Goal: Check status

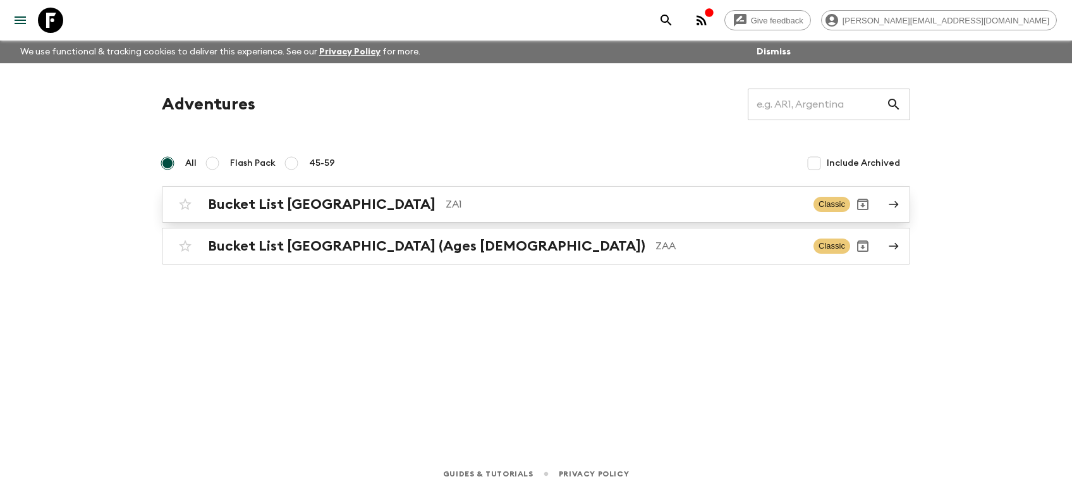
click at [297, 209] on h2 "Bucket List [GEOGRAPHIC_DATA]" at bounding box center [322, 204] width 228 height 16
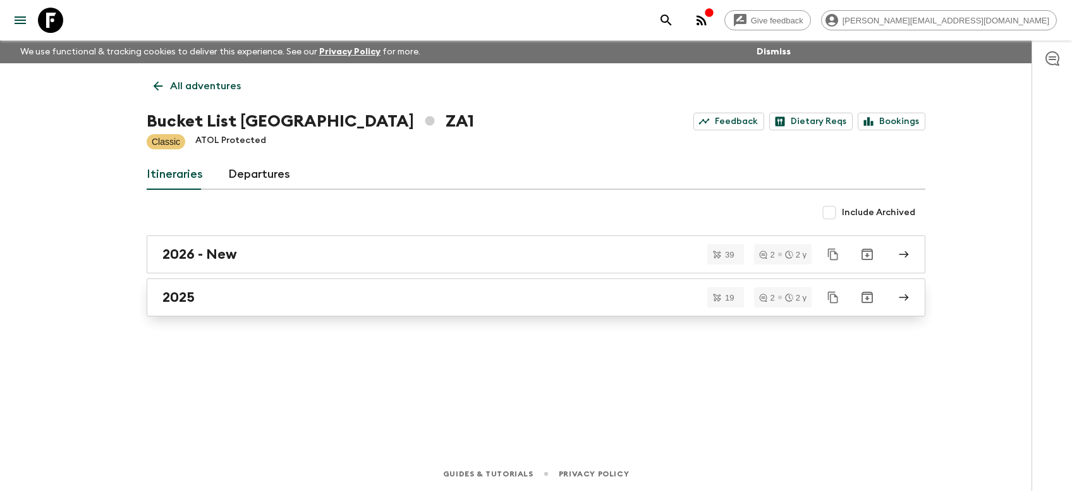
click at [196, 298] on div "2025" at bounding box center [523, 297] width 723 height 16
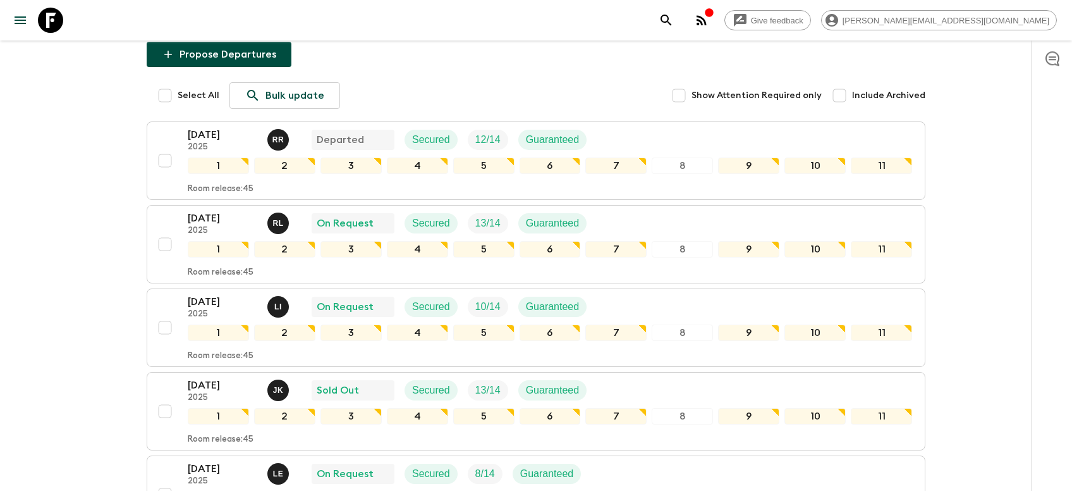
scroll to position [268, 0]
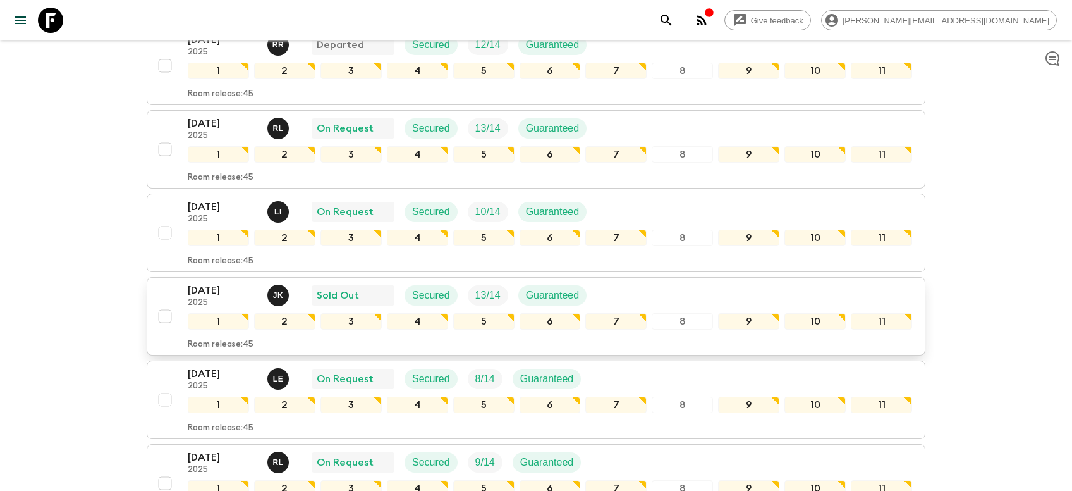
click at [211, 283] on p "[DATE]" at bounding box center [223, 290] width 70 height 15
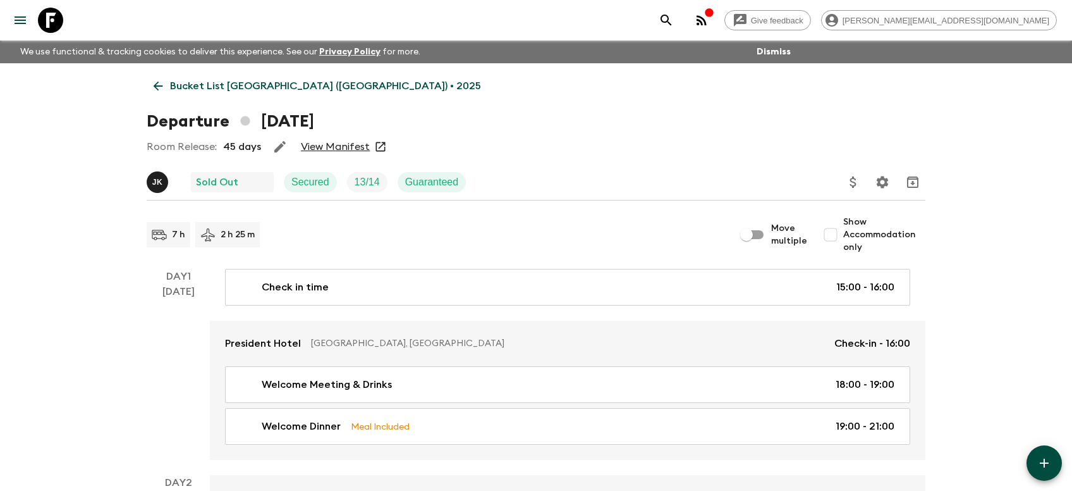
click at [319, 151] on link "View Manifest" at bounding box center [335, 146] width 69 height 13
